Goal: Check status

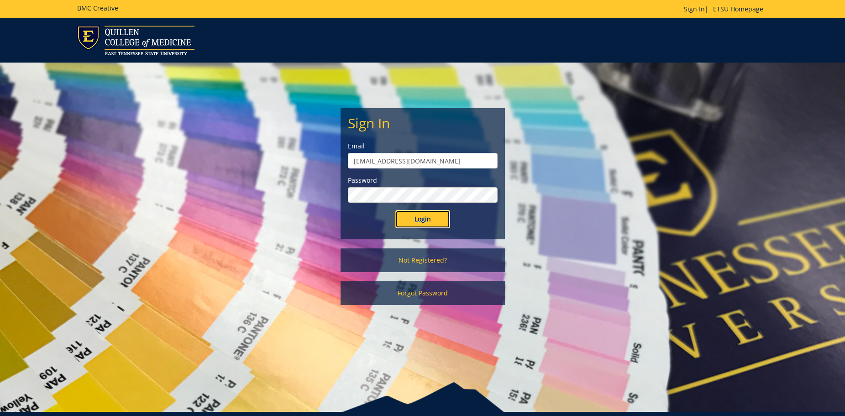
click at [429, 217] on input "Login" at bounding box center [422, 219] width 55 height 18
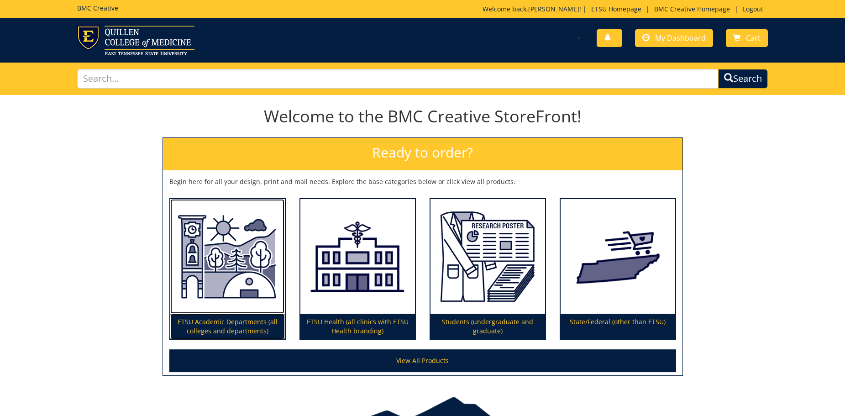
click at [237, 289] on img at bounding box center [227, 256] width 115 height 115
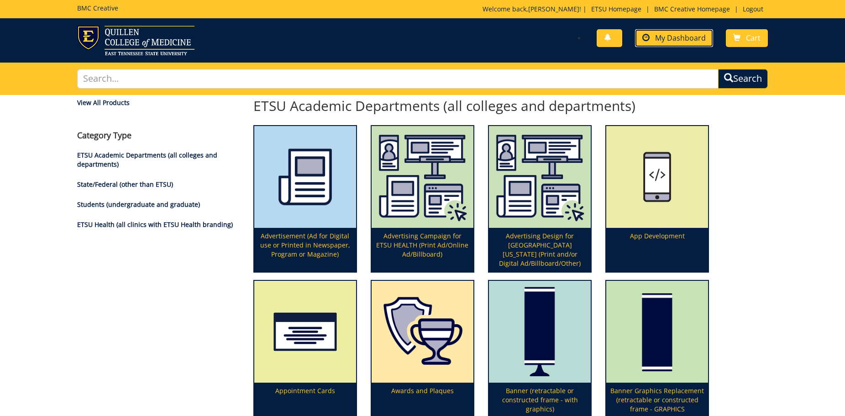
click at [678, 35] on span "My Dashboard" at bounding box center [680, 38] width 51 height 10
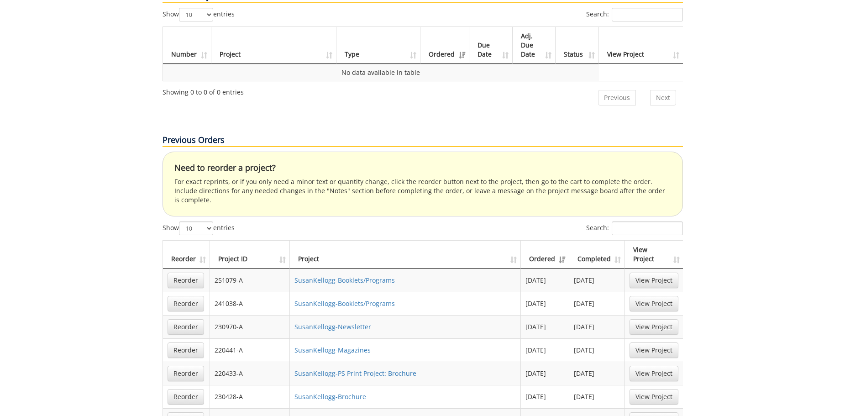
scroll to position [559, 0]
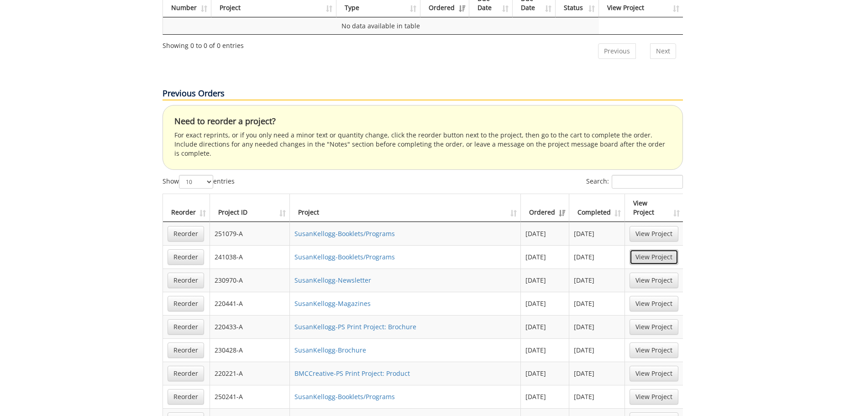
click at [658, 249] on link "View Project" at bounding box center [653, 257] width 49 height 16
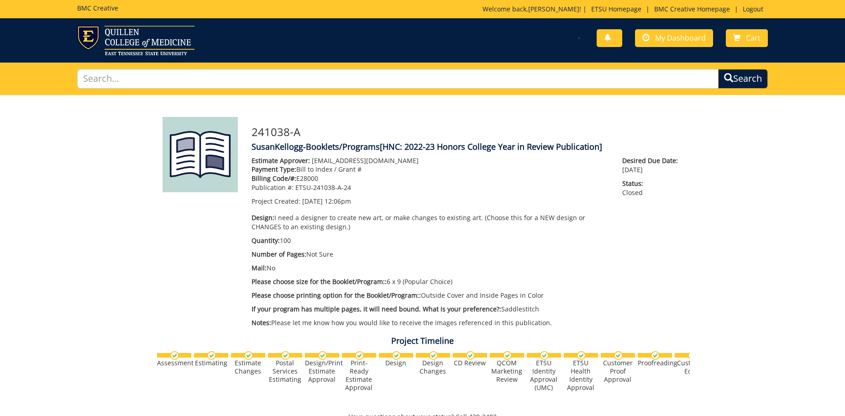
scroll to position [279, 0]
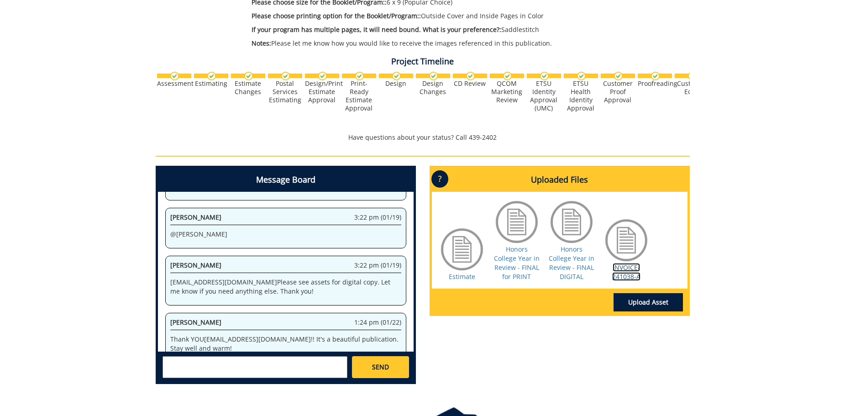
click at [624, 273] on link "INVOICE-241038-A" at bounding box center [626, 272] width 28 height 18
